Goal: Task Accomplishment & Management: Manage account settings

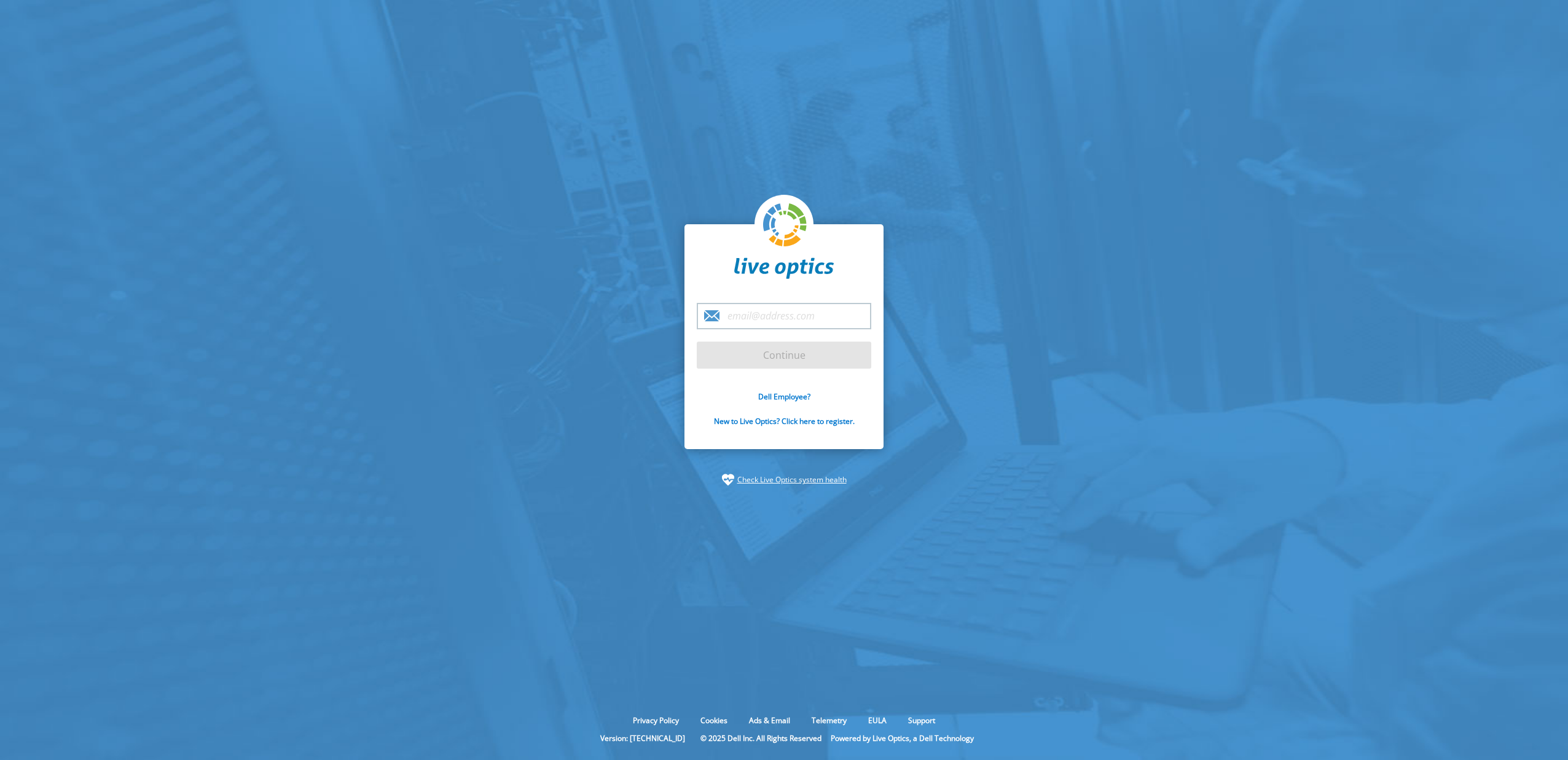
click at [830, 320] on input "email" at bounding box center [783, 316] width 174 height 26
paste input "[PERSON_NAME][EMAIL_ADDRESS][DOMAIN_NAME]"
type input "[PERSON_NAME][EMAIL_ADDRESS][DOMAIN_NAME]"
click at [701, 364] on input "Continue" at bounding box center [783, 355] width 174 height 27
click at [732, 352] on input "Continue" at bounding box center [783, 355] width 174 height 27
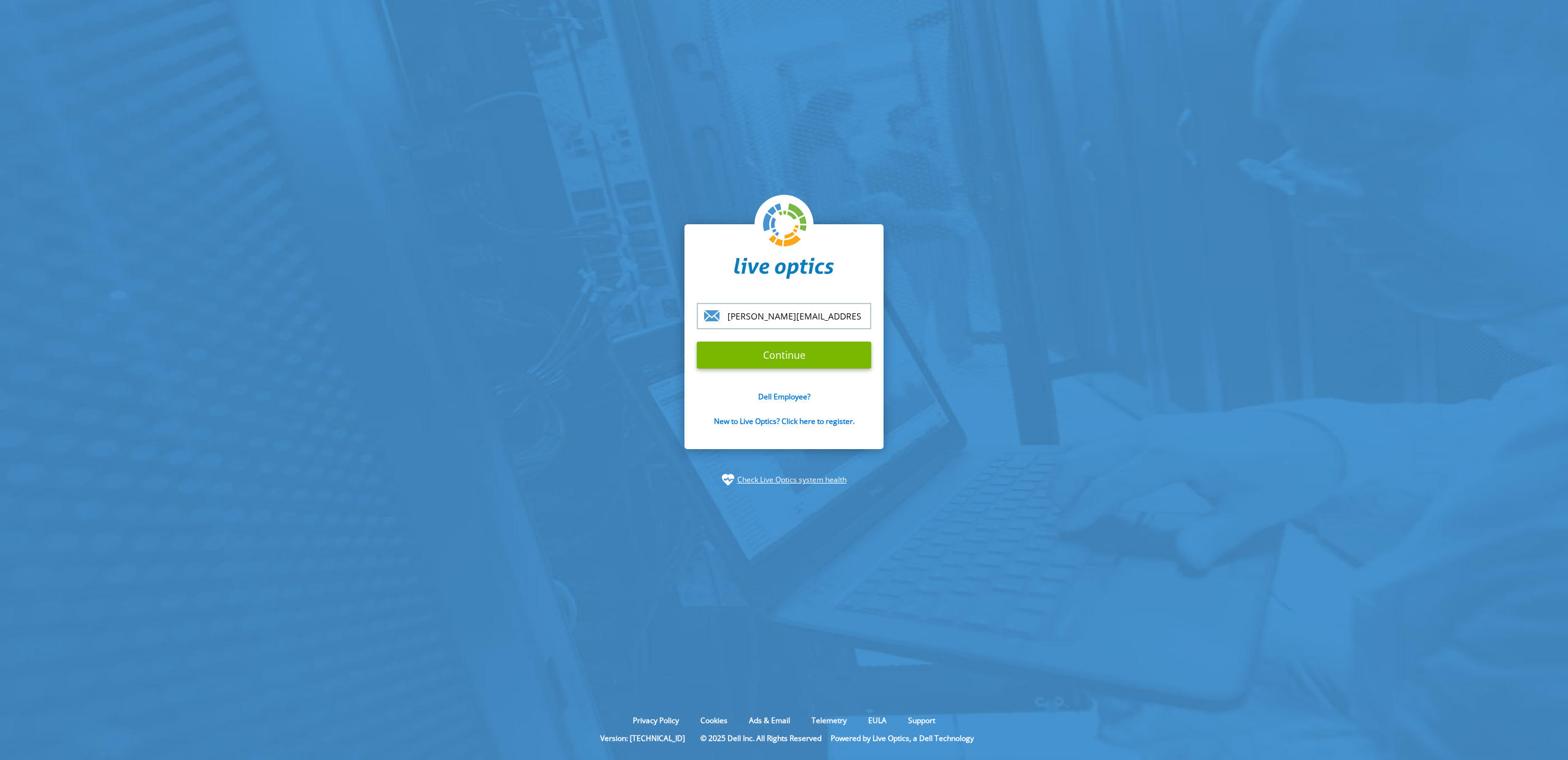
click at [1085, 496] on section "[PERSON_NAME][EMAIL_ADDRESS][DOMAIN_NAME] Continue Dell Employee? New to Live O…" at bounding box center [784, 355] width 1568 height 710
drag, startPoint x: 1030, startPoint y: 621, endPoint x: 868, endPoint y: 489, distance: 209.0
click at [1028, 621] on section "[PERSON_NAME][EMAIL_ADDRESS][DOMAIN_NAME] Continue Dell Employee? New to Live O…" at bounding box center [784, 355] width 1568 height 710
click at [791, 365] on input "Continue" at bounding box center [783, 355] width 174 height 27
click at [791, 364] on input "Continue" at bounding box center [783, 355] width 174 height 27
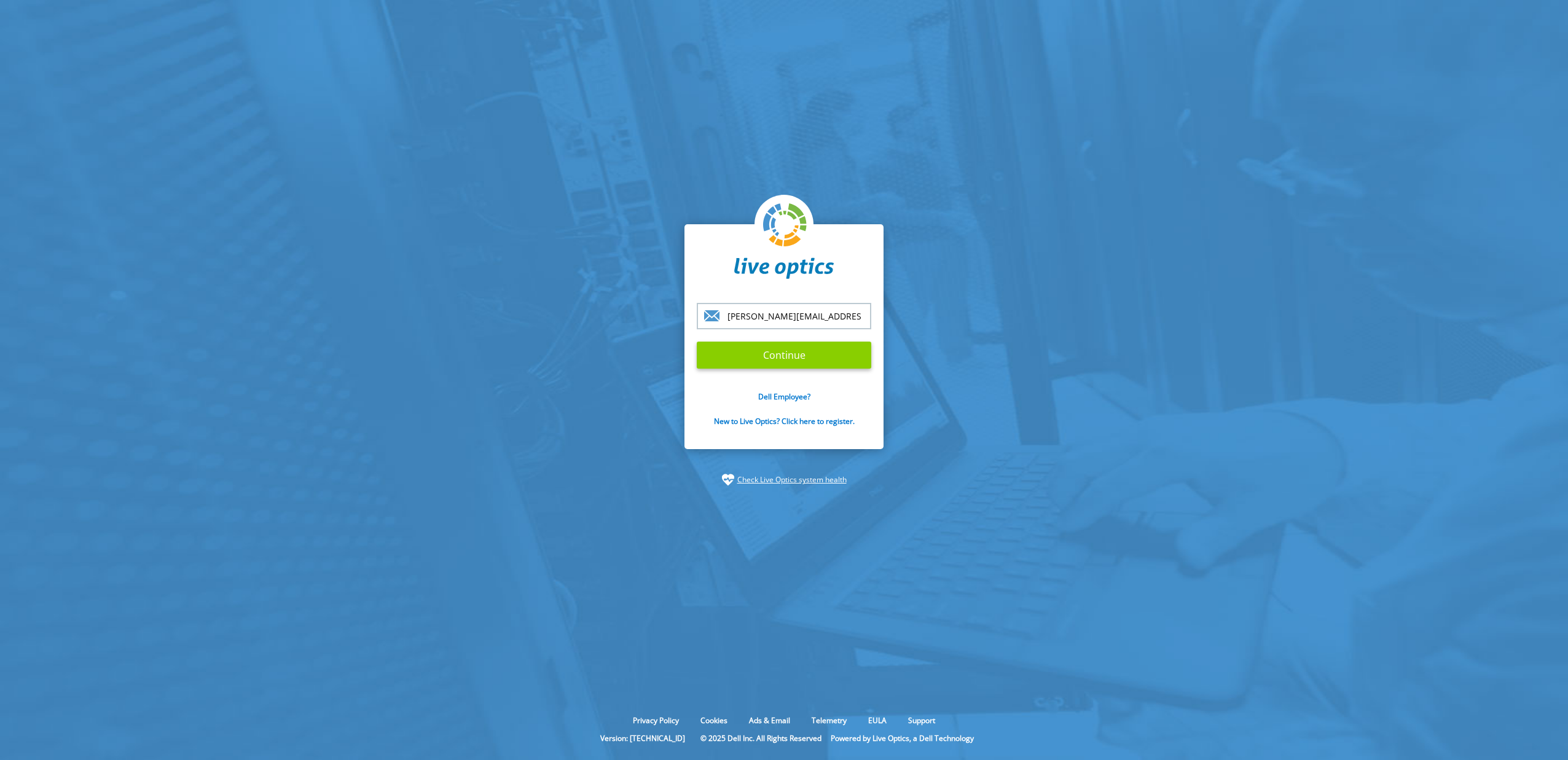
click at [791, 364] on input "Continue" at bounding box center [783, 355] width 174 height 27
click at [791, 362] on input "Continue" at bounding box center [783, 355] width 174 height 27
click at [791, 362] on input "Continue" at bounding box center [783, 355] width 174 height 27
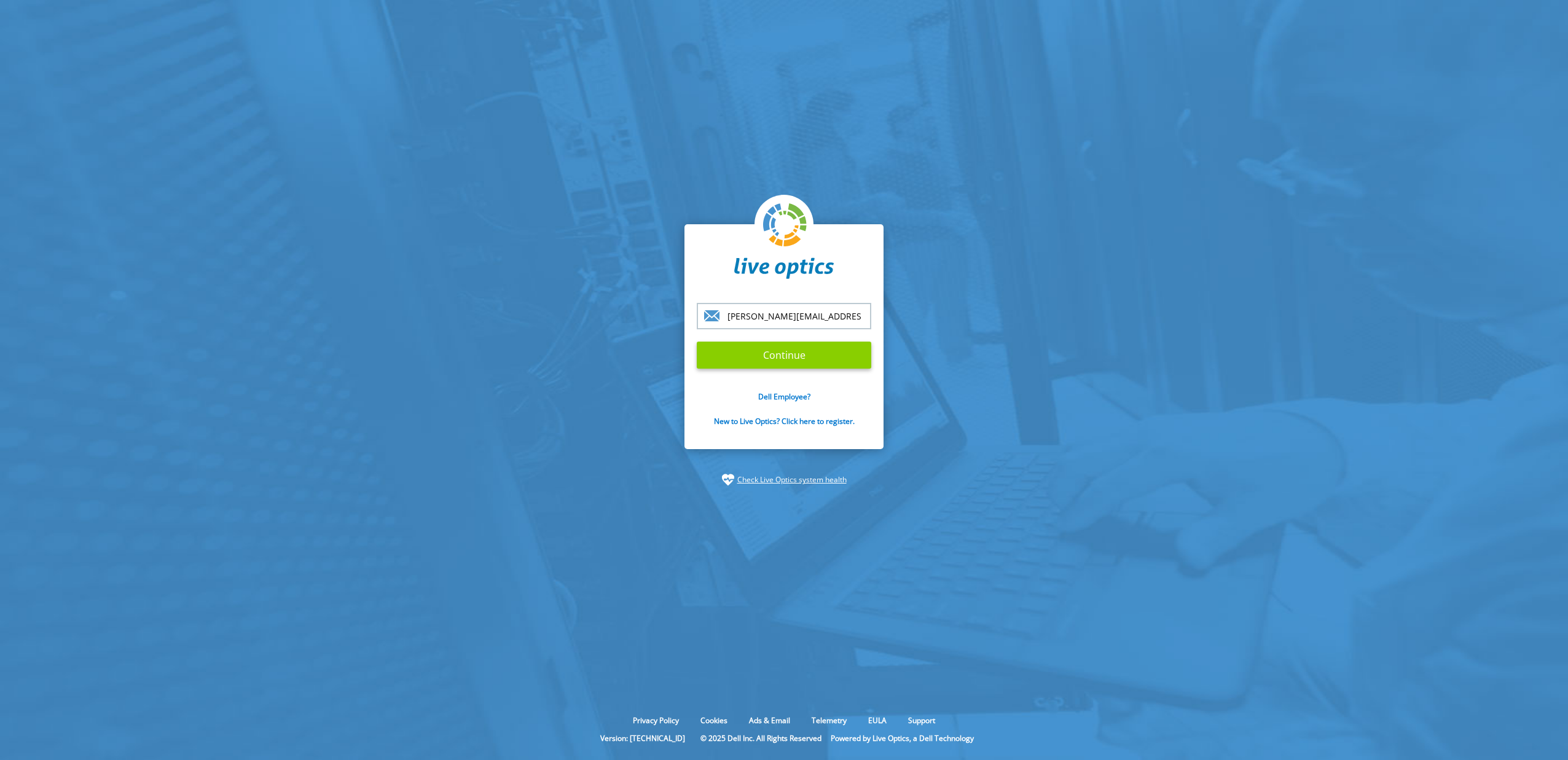
click at [791, 362] on input "Continue" at bounding box center [783, 355] width 174 height 27
